Goal: Information Seeking & Learning: Learn about a topic

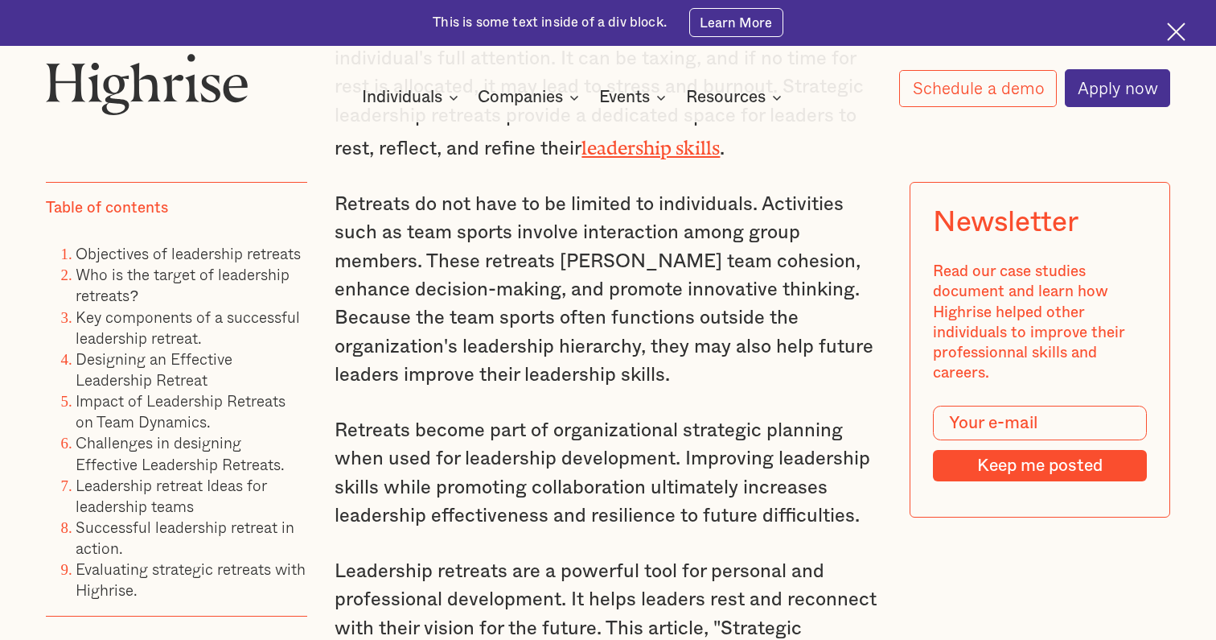
scroll to position [1263, 0]
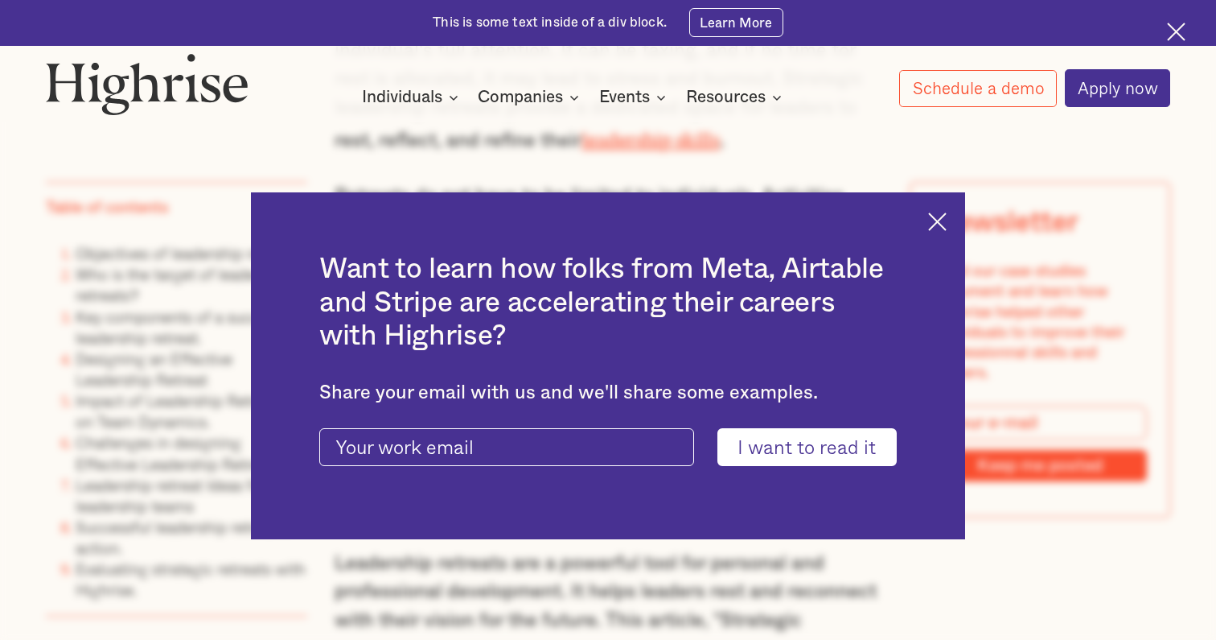
click at [936, 235] on div "Want to learn how folks from Meta, Airtable and Stripe are accelerating their c…" at bounding box center [608, 365] width 714 height 347
click at [944, 225] on img at bounding box center [937, 221] width 19 height 19
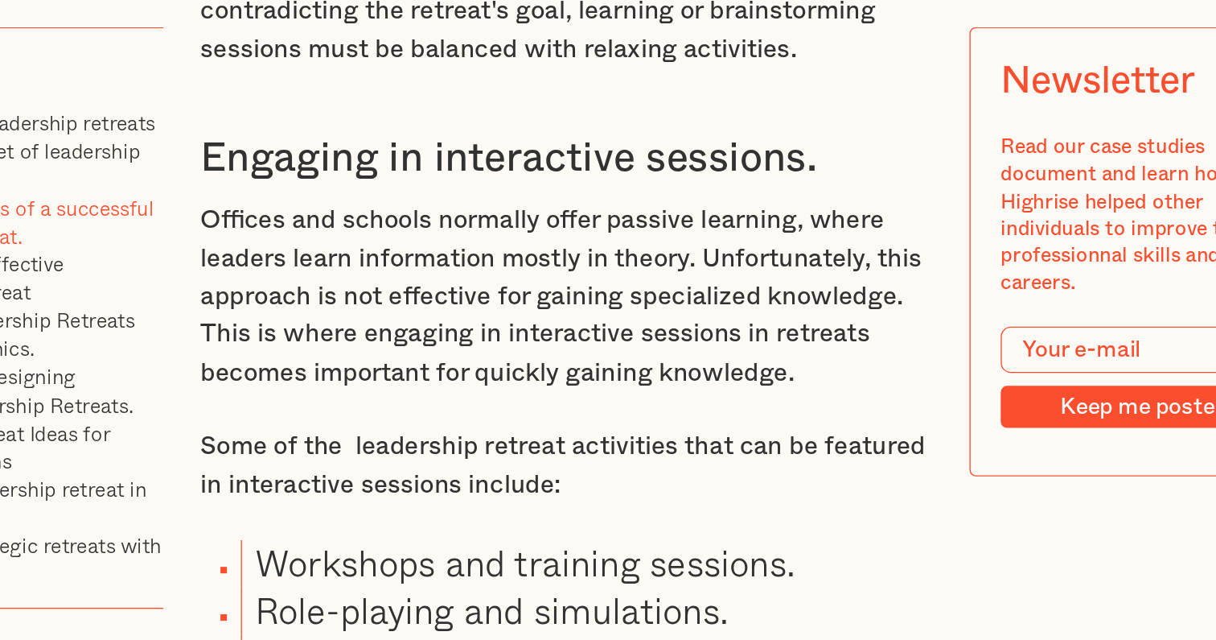
scroll to position [6961, 0]
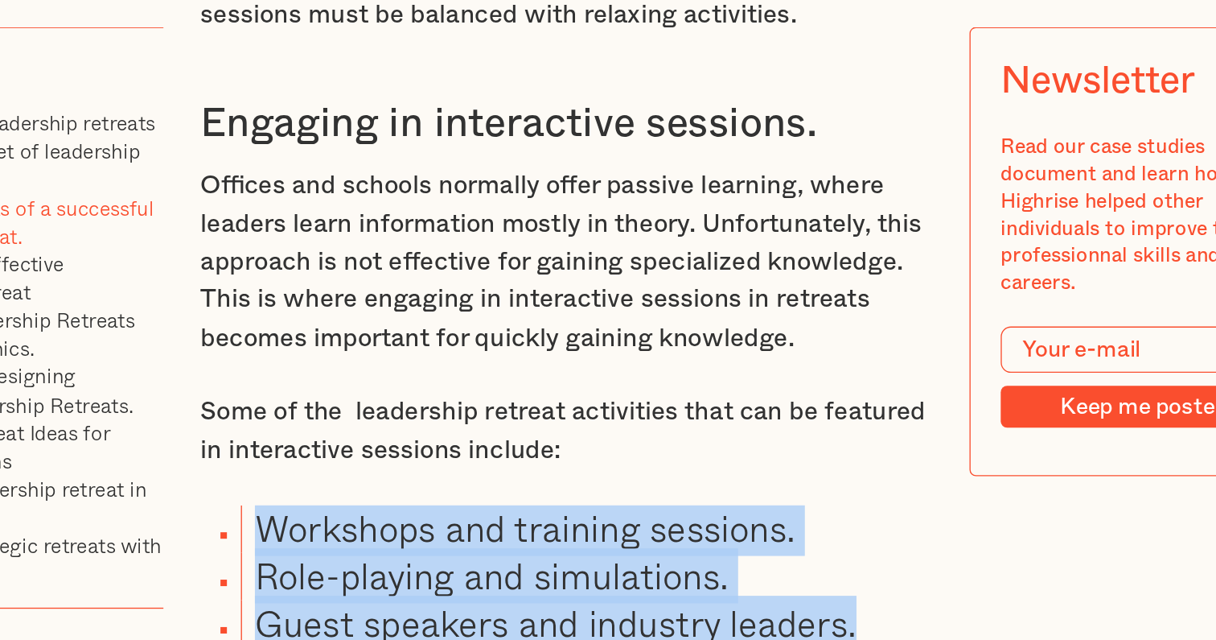
drag, startPoint x: 196, startPoint y: 105, endPoint x: 651, endPoint y: 163, distance: 458.3
click at [651, 539] on ul "Workshops and training sessions. Role-playing and simulations. Guest speakers a…" at bounding box center [597, 592] width 570 height 106
copy ul "Workshops and training sessions. Role-playing and simulations. Guest speakers a…"
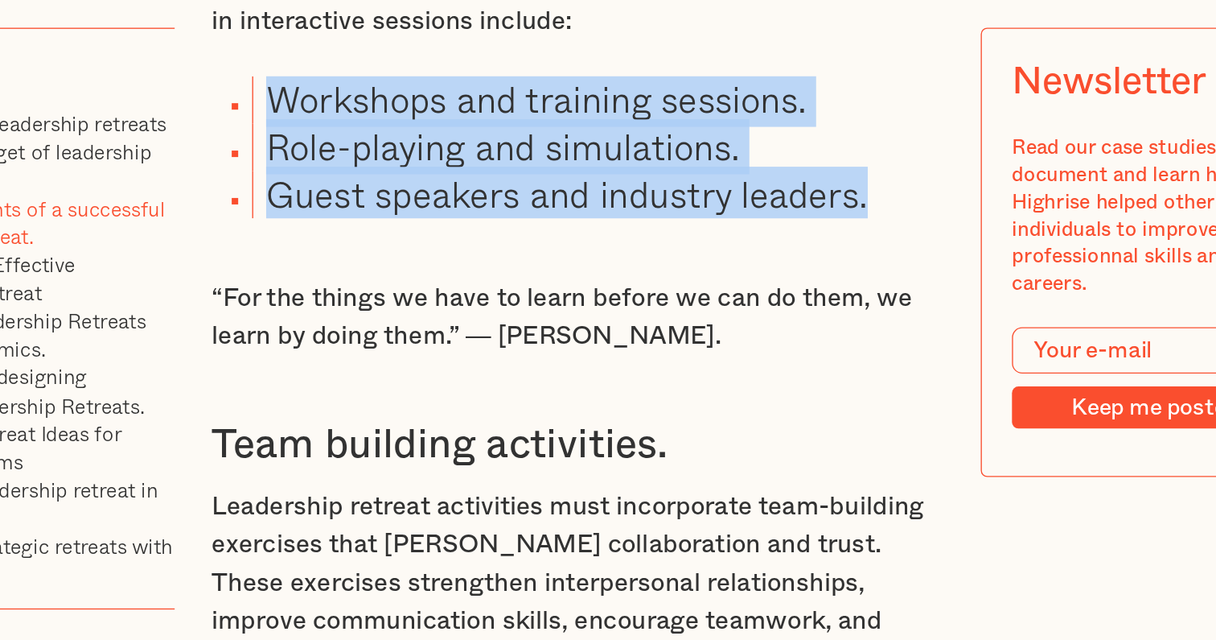
scroll to position [7319, 0]
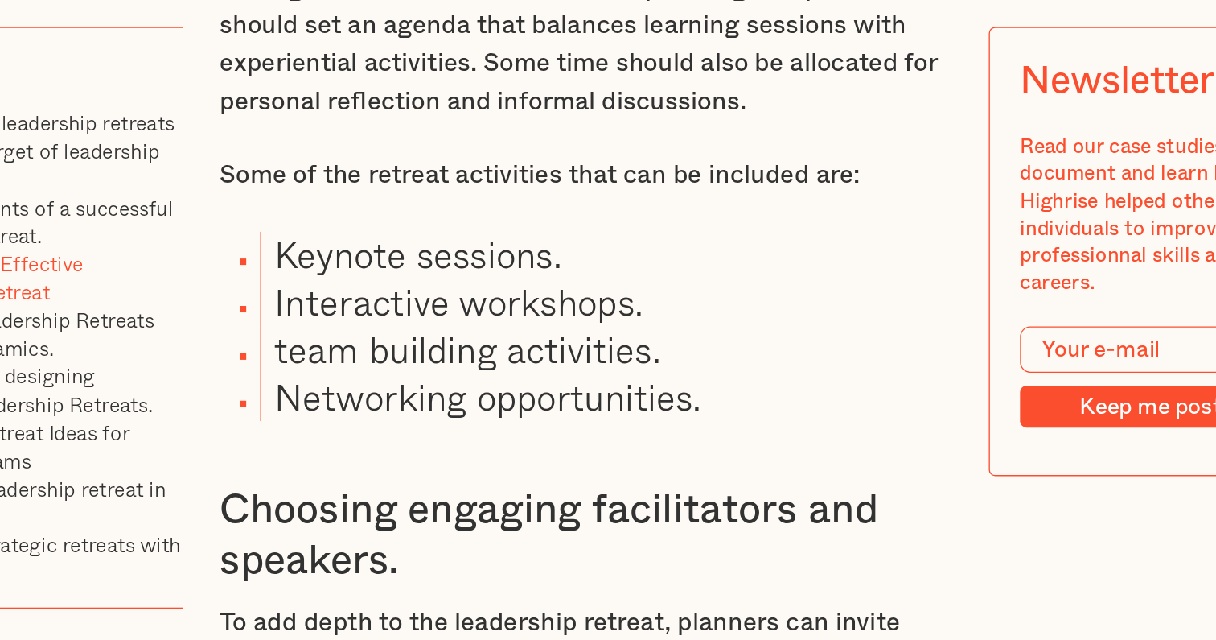
scroll to position [11292, 0]
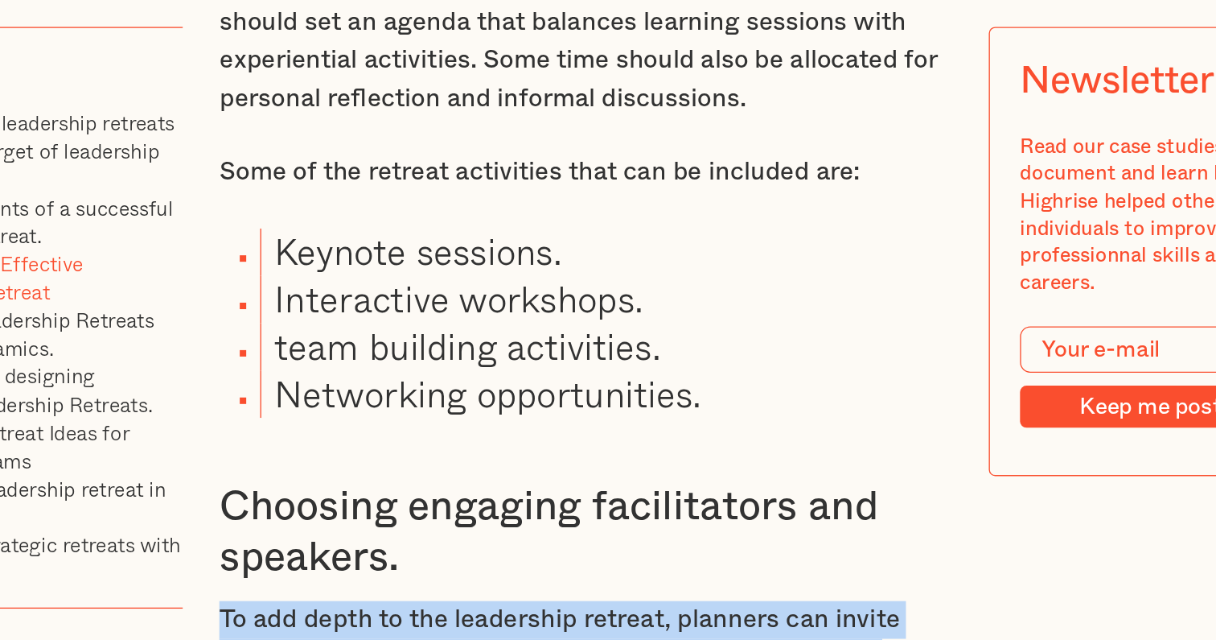
drag, startPoint x: 163, startPoint y: 125, endPoint x: 241, endPoint y: 233, distance: 133.7
copy p "To add depth to the leadership retreat, planners can invite experienced facilit…"
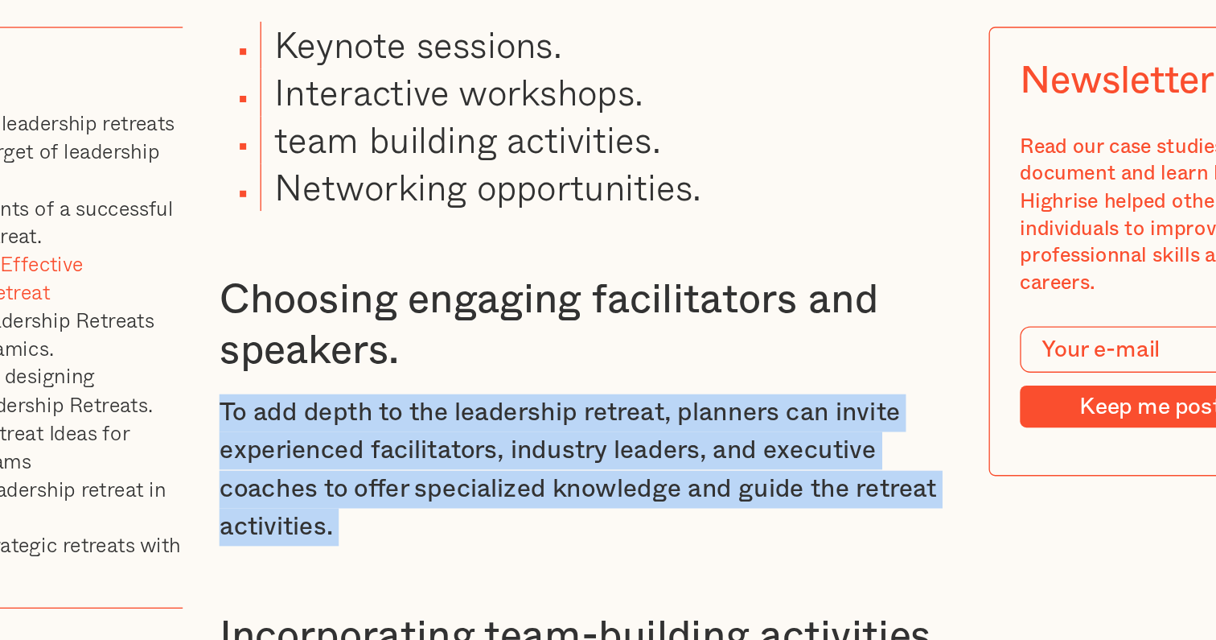
scroll to position [11558, 0]
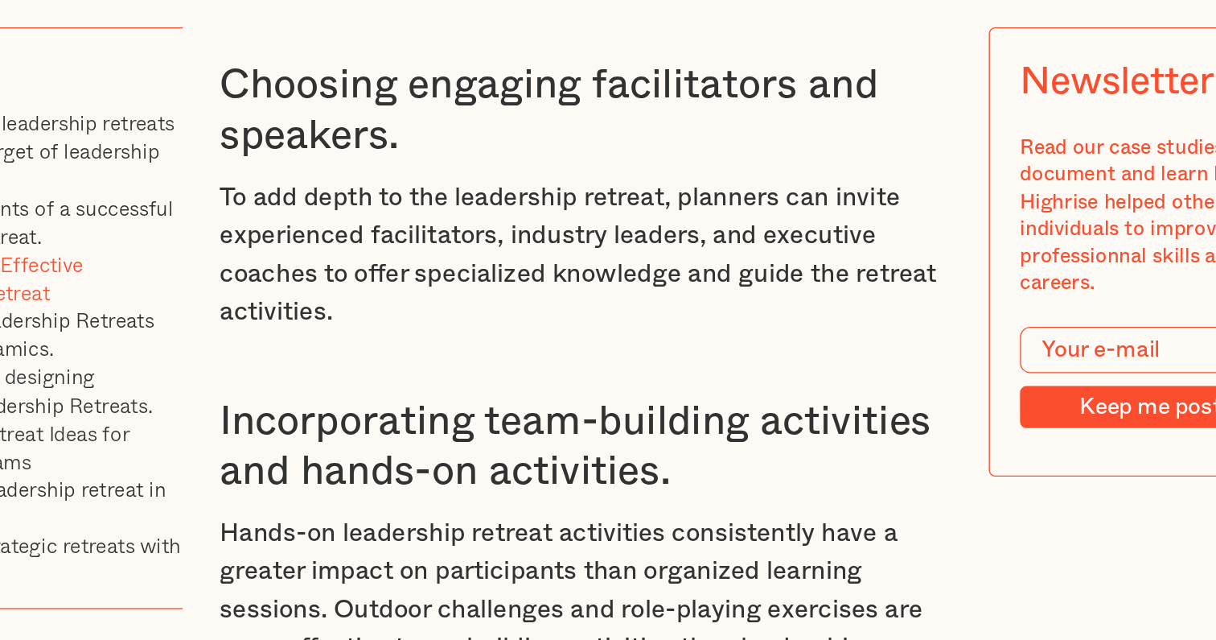
scroll to position [11611, 0]
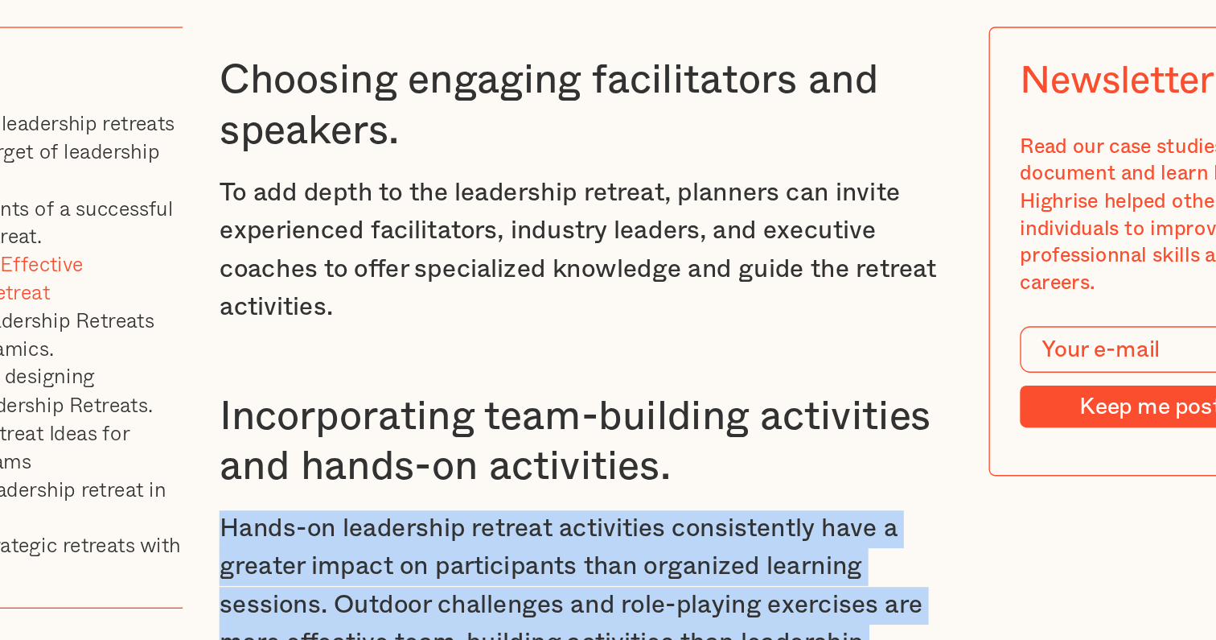
drag, startPoint x: 163, startPoint y: 56, endPoint x: 405, endPoint y: 181, distance: 272.7
copy p "Hands-on leadership retreat activities consistently have a greater impact on pa…"
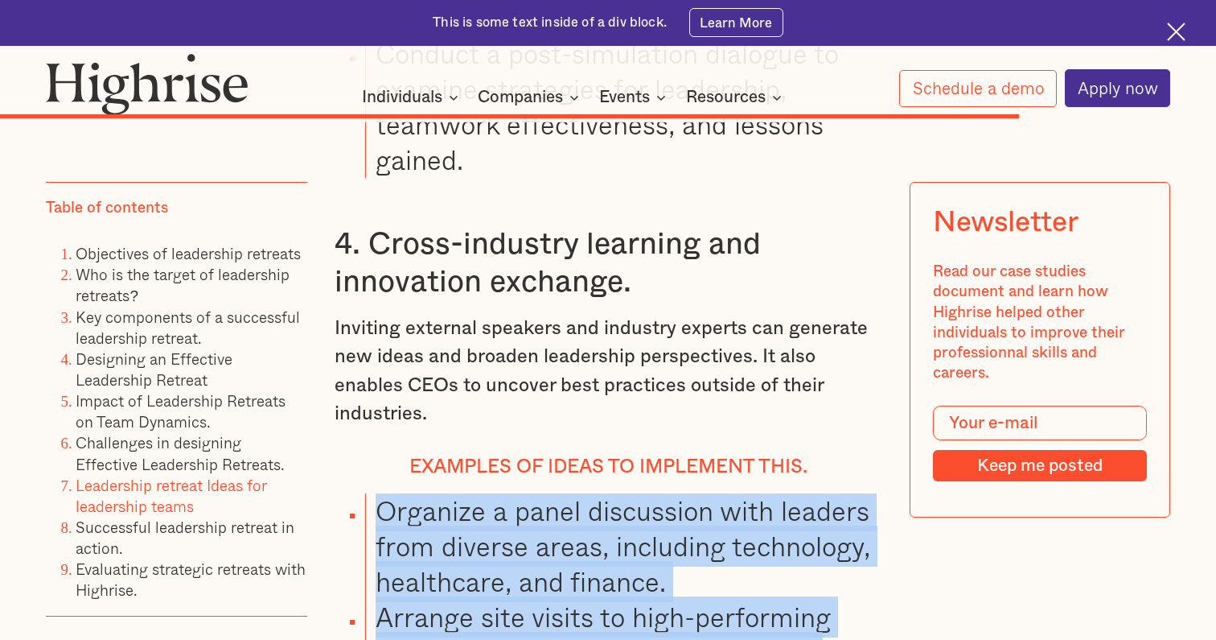
scroll to position [21978, 0]
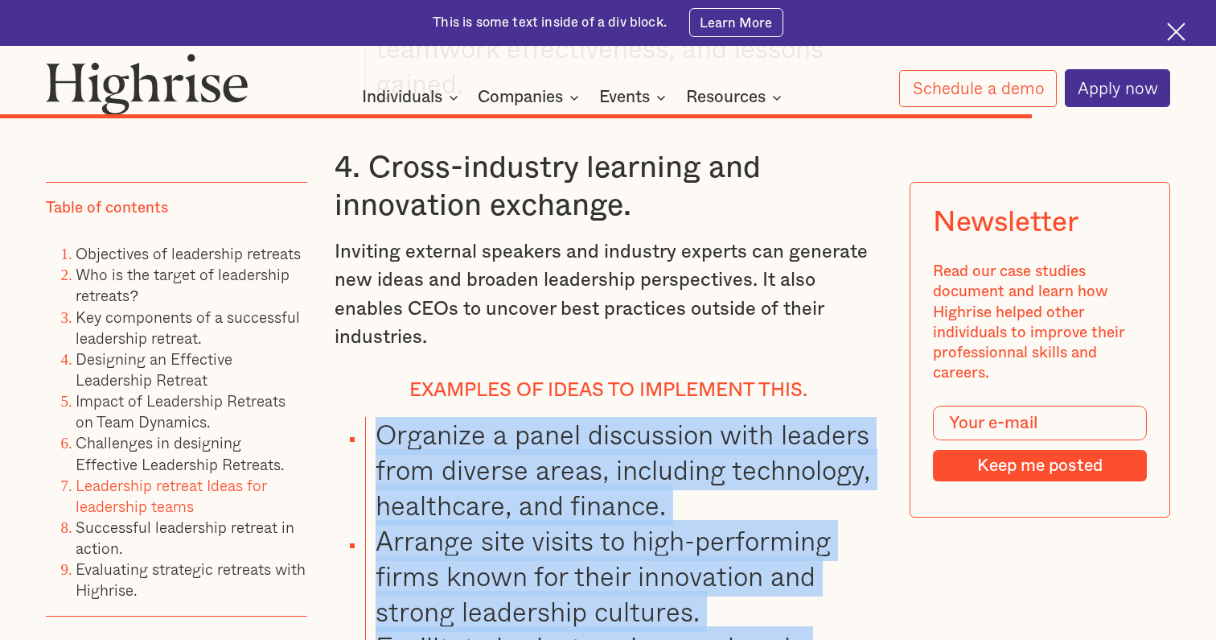
drag, startPoint x: 373, startPoint y: 135, endPoint x: 618, endPoint y: 310, distance: 300.5
copy ul "Organize a panel discussion with leaders from diverse areas, including technolo…"
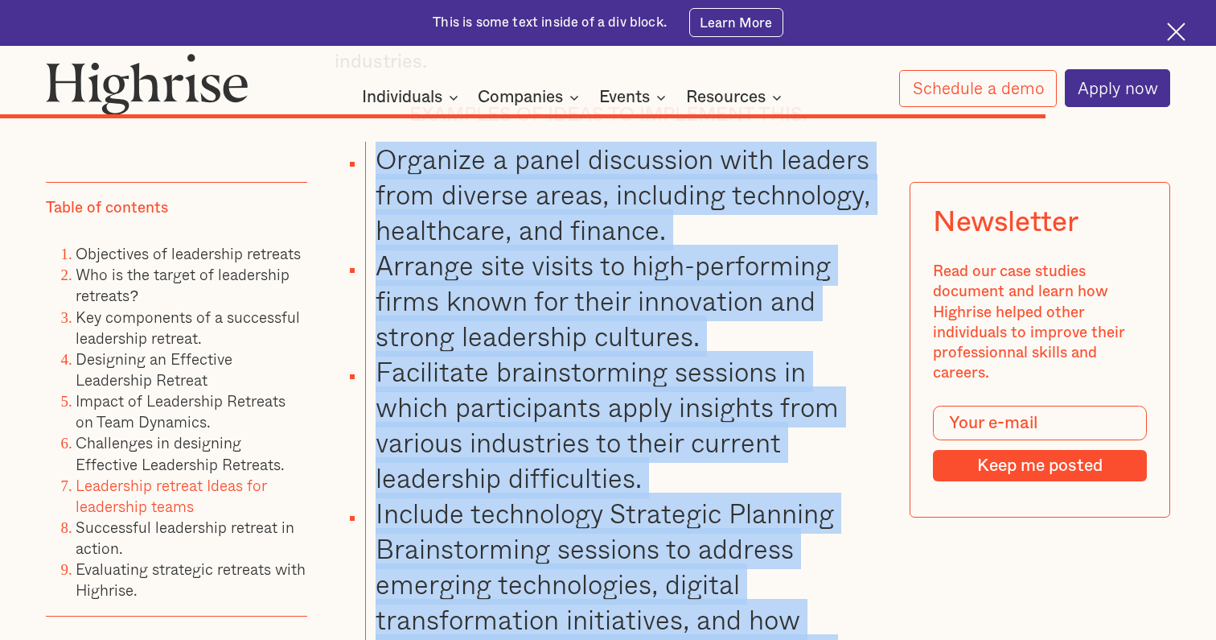
scroll to position [22250, 0]
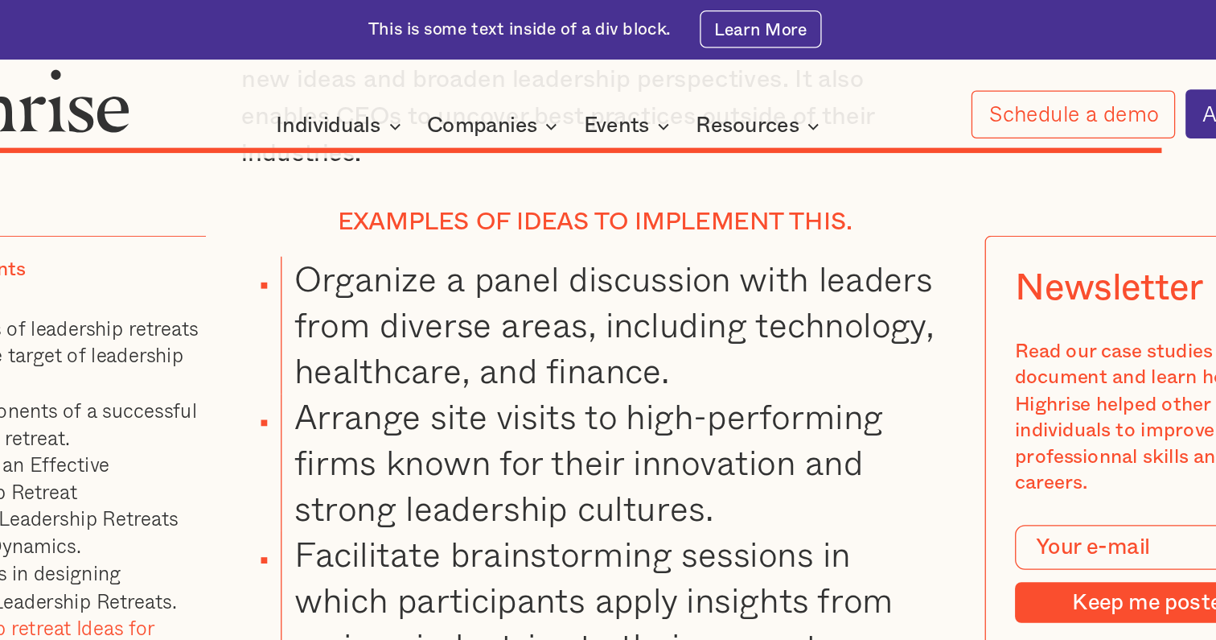
scroll to position [22191, 0]
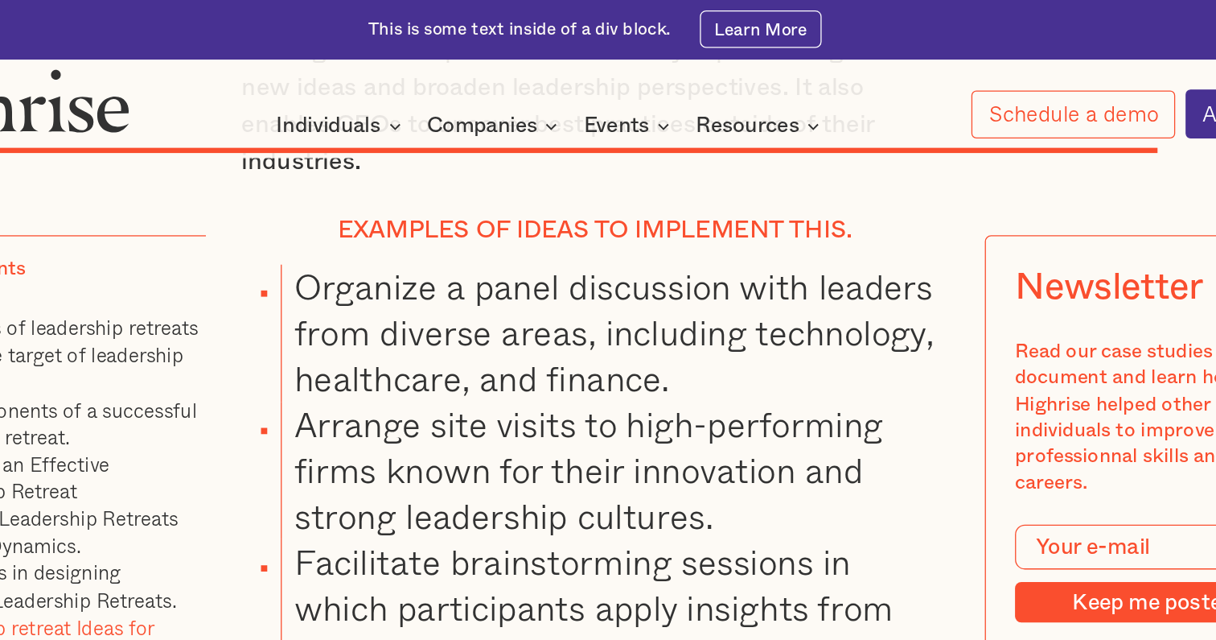
drag, startPoint x: 212, startPoint y: 140, endPoint x: 507, endPoint y: 197, distance: 300.7
copy h3 "Mindfulness, wellbeing, and [MEDICAL_DATA] sessions."
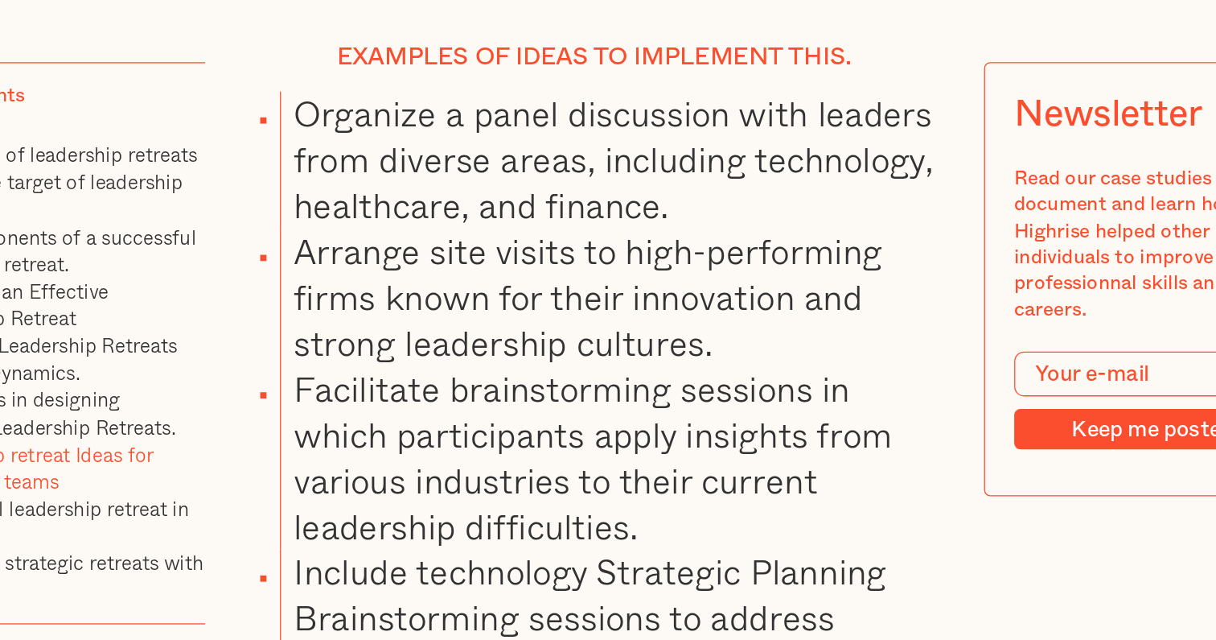
drag, startPoint x: 180, startPoint y: 103, endPoint x: 718, endPoint y: 212, distance: 549.1
copy p "Incorporating mindfulness and wellness activities into retreats boosts emotiona…"
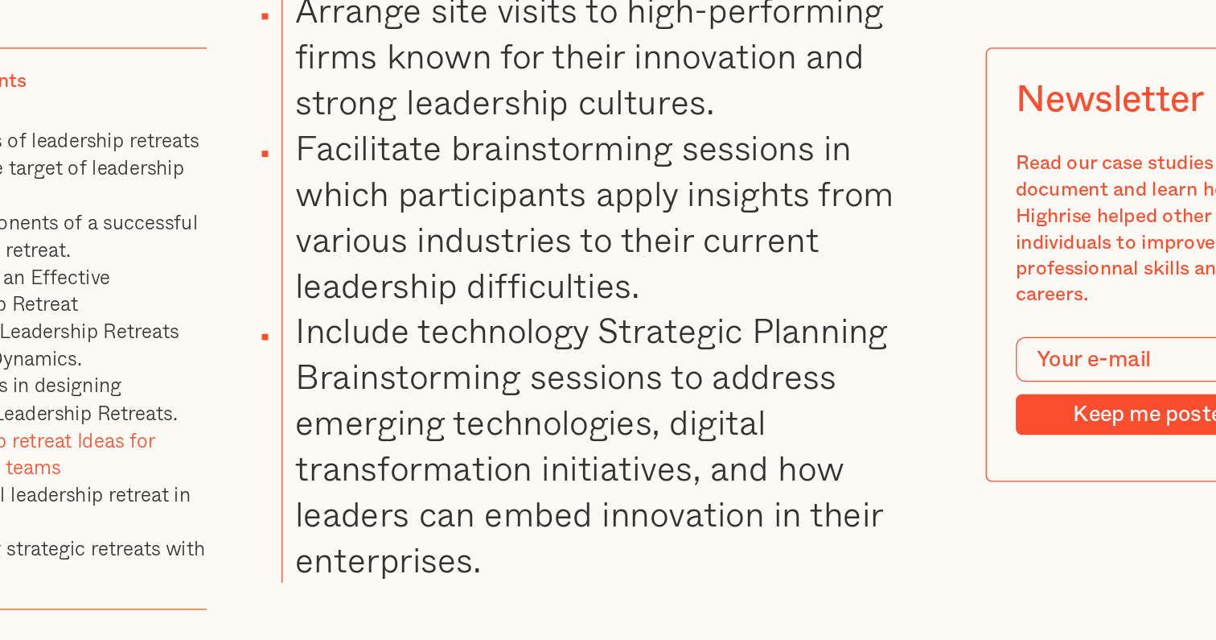
scroll to position [22366, 0]
drag, startPoint x: 228, startPoint y: 97, endPoint x: 703, endPoint y: 144, distance: 477.7
copy li "Begin the day with yoga, meditation, or breathing techniques to help you focus."
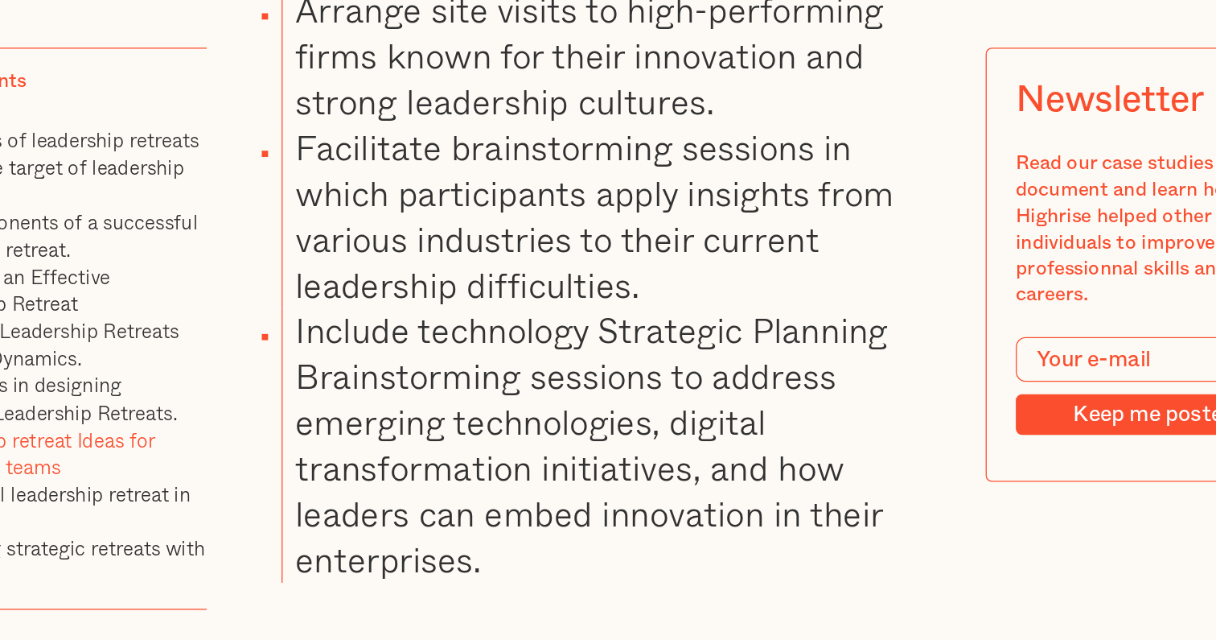
copy li "Begin the day with yoga, meditation, or breathing techniques to help you focus."
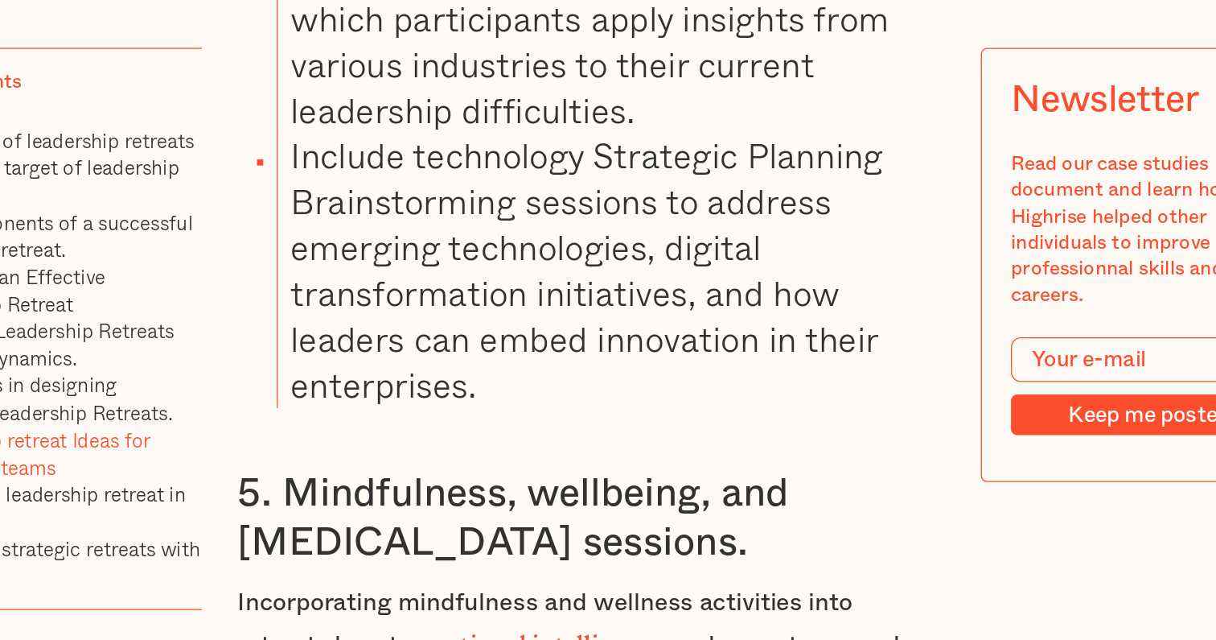
scroll to position [22511, 0]
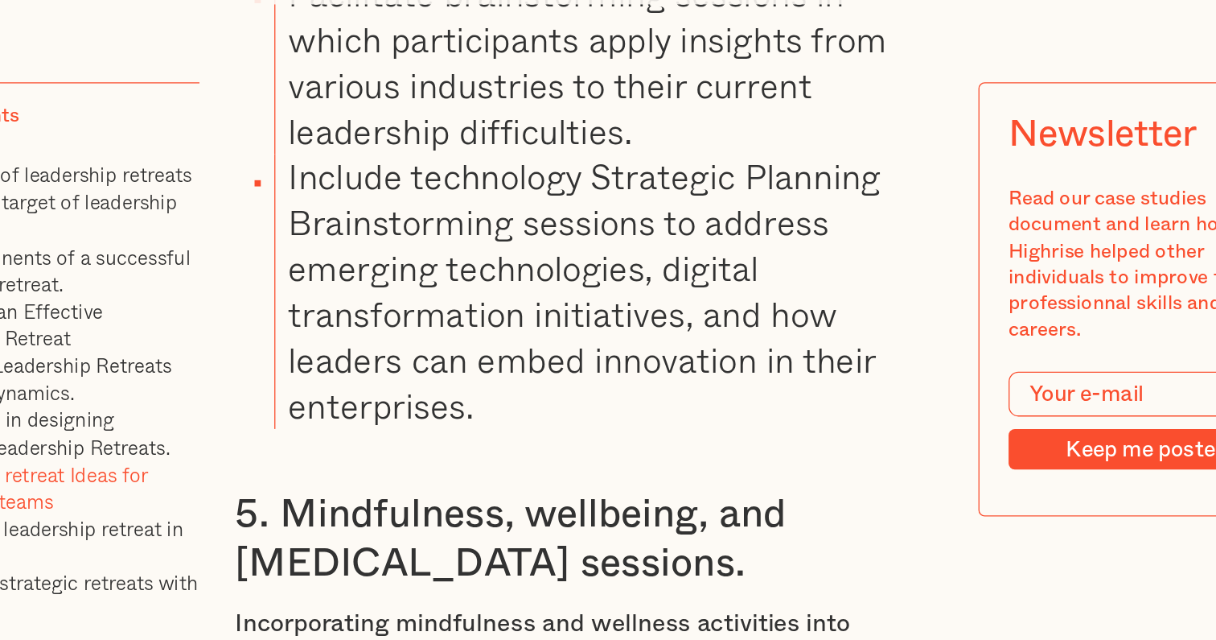
drag, startPoint x: 219, startPoint y: 54, endPoint x: 414, endPoint y: 124, distance: 207.6
copy li "Invite wellness professionals to discuss [MEDICAL_DATA] practices for leadershi…"
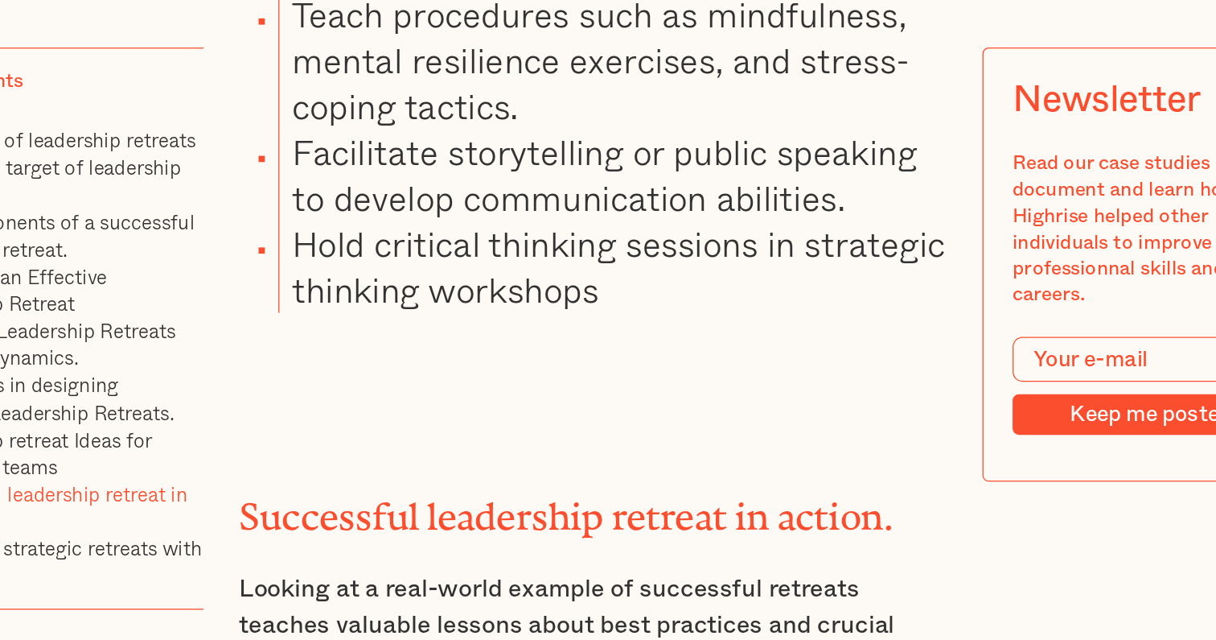
scroll to position [24123, 0]
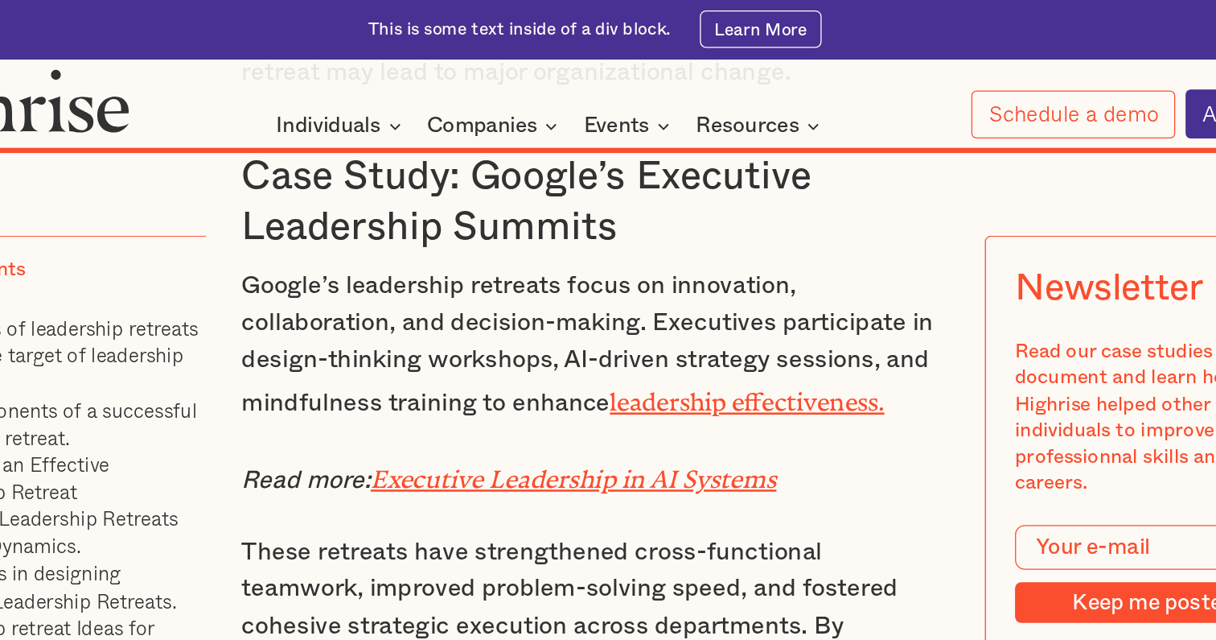
scroll to position [24594, 0]
